Goal: Task Accomplishment & Management: Complete application form

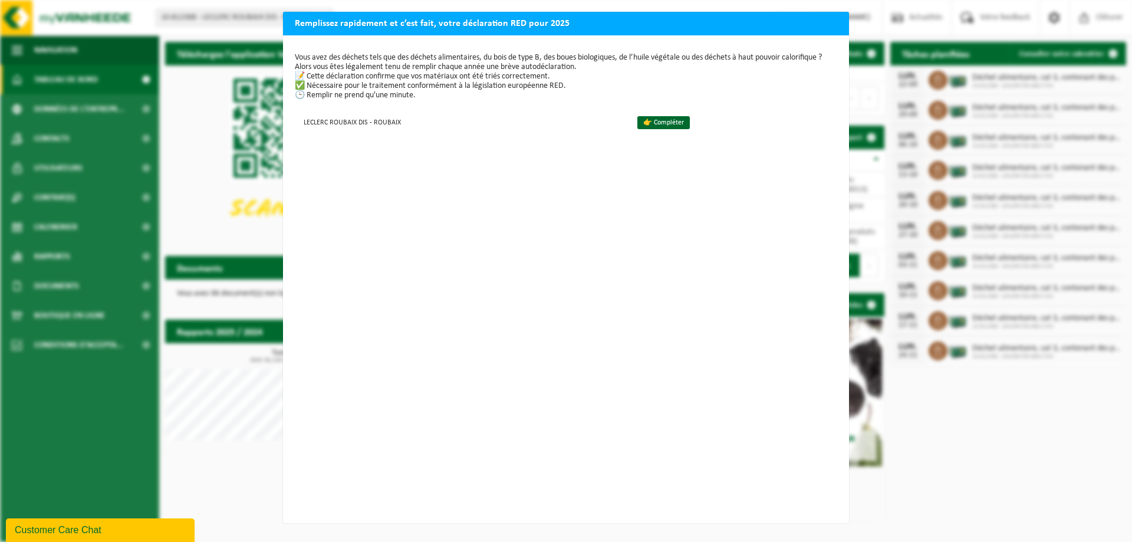
click at [740, 28] on h2 "Remplissez rapidement et c’est fait, votre déclaration RED pour 2025" at bounding box center [566, 23] width 566 height 22
click at [948, 425] on div "Remplissez rapidement et c’est fait, votre déclaration RED pour 2025 Vous avez …" at bounding box center [566, 271] width 1132 height 542
click at [830, 12] on h2 "Remplissez rapidement et c’est fait, votre déclaration RED pour 2025" at bounding box center [566, 23] width 566 height 22
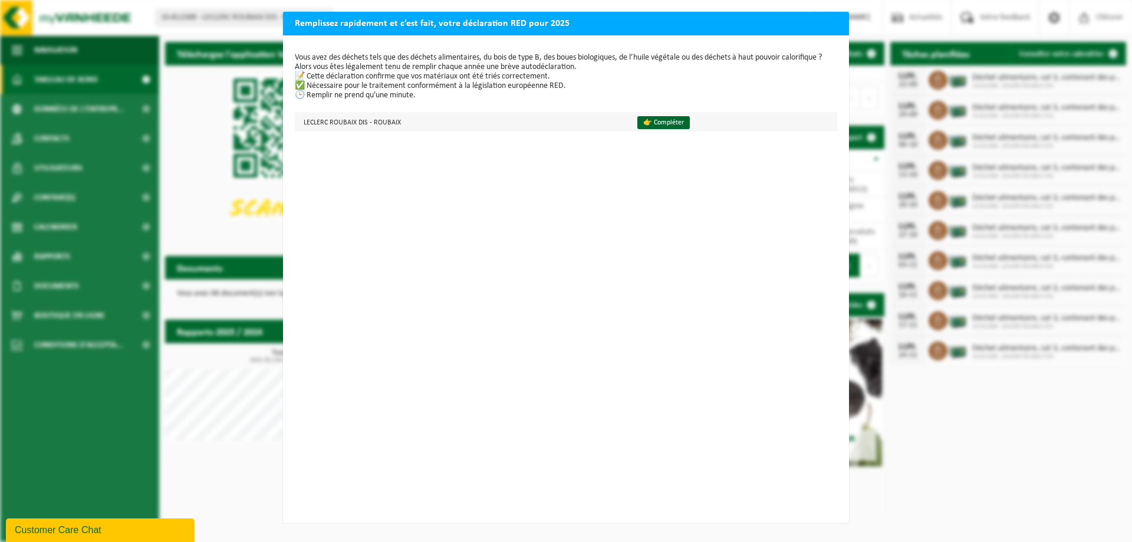
click at [692, 119] on td "👉 Compléter" at bounding box center [732, 121] width 210 height 19
click at [669, 124] on link "👉 Compléter" at bounding box center [663, 122] width 52 height 13
click at [828, 26] on h2 "Remplissez rapidement et c’est fait, votre déclaration RED pour 2025" at bounding box center [566, 23] width 566 height 22
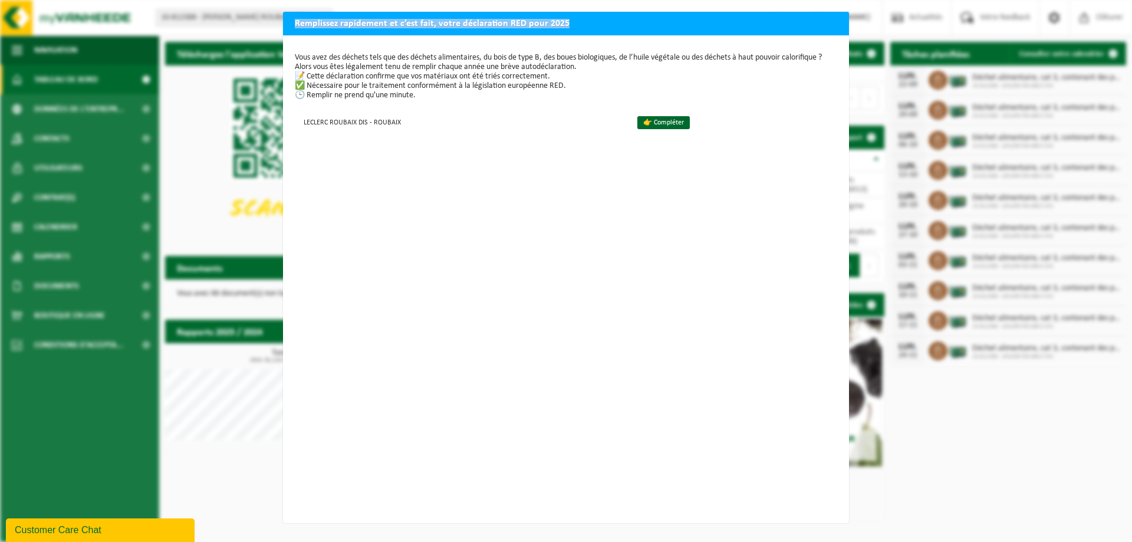
click at [828, 26] on h2 "Remplissez rapidement et c’est fait, votre déclaration RED pour 2025" at bounding box center [566, 23] width 566 height 22
click at [819, 16] on h2 "Remplissez rapidement et c’est fait, votre déclaration RED pour 2025" at bounding box center [566, 23] width 566 height 22
click at [826, 19] on h2 "Remplissez rapidement et c’est fait, votre déclaration RED pour 2025" at bounding box center [566, 23] width 566 height 22
click at [655, 124] on link "👉 Compléter" at bounding box center [663, 122] width 52 height 13
click at [834, 28] on h2 "Remplissez rapidement et c’est fait, votre déclaration RED pour 2025" at bounding box center [566, 23] width 566 height 22
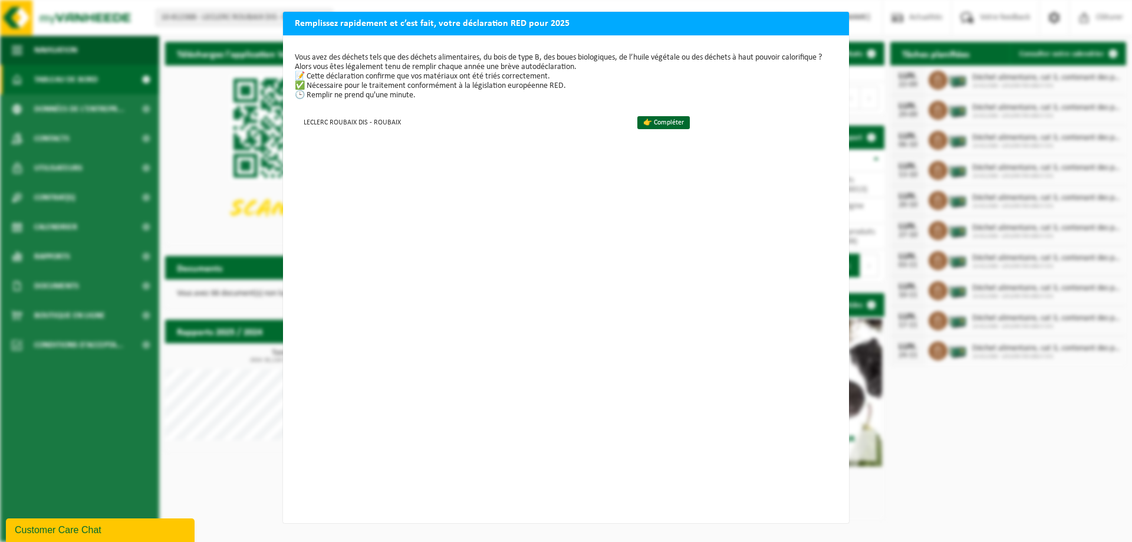
drag, startPoint x: 834, startPoint y: 28, endPoint x: 496, endPoint y: 27, distance: 338.5
click at [833, 27] on h2 "Remplissez rapidement et c’est fait, votre déclaration RED pour 2025" at bounding box center [566, 23] width 566 height 22
click at [320, 28] on h2 "Remplissez rapidement et c’est fait, votre déclaration RED pour 2025" at bounding box center [566, 23] width 566 height 22
click at [530, 24] on h2 "Remplissez rapidement et c’est fait, votre déclaration RED pour 2025" at bounding box center [566, 23] width 566 height 22
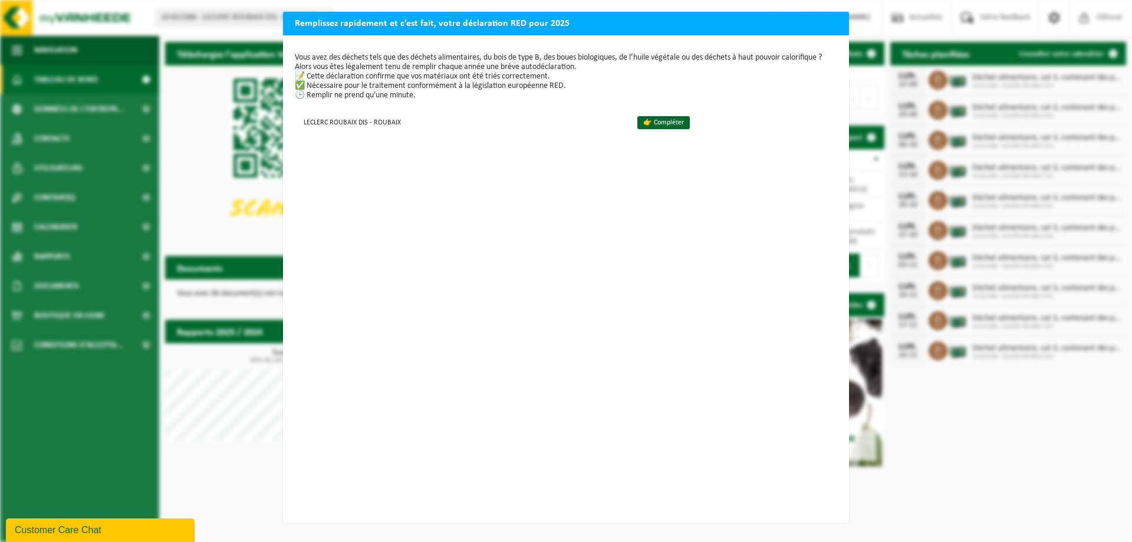
scroll to position [2, 0]
